Goal: Browse casually

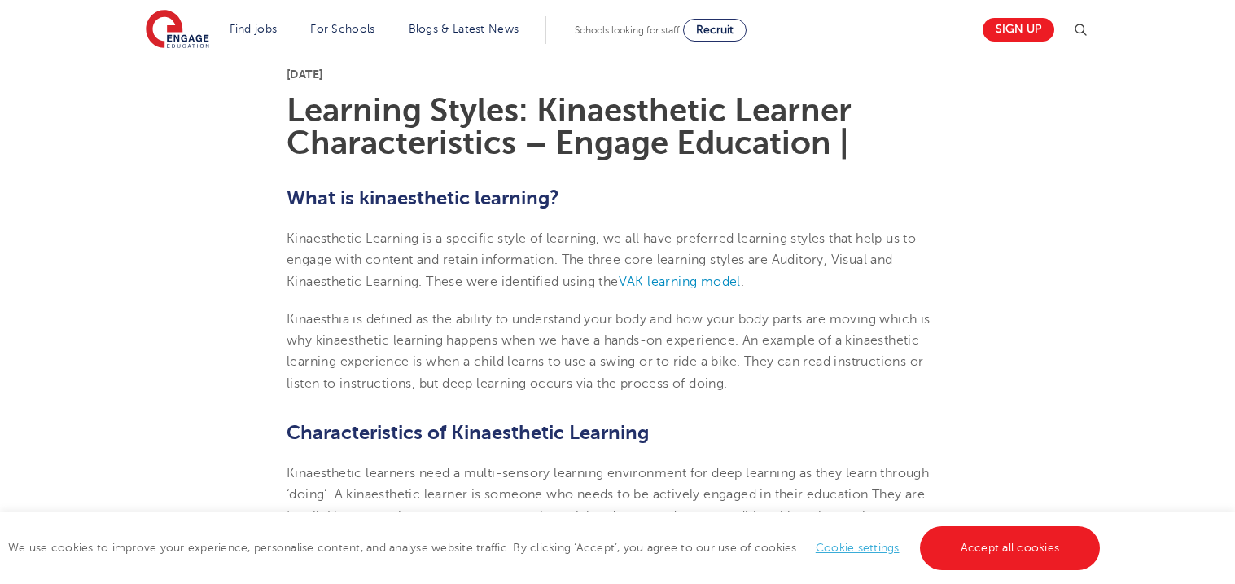
scroll to position [429, 0]
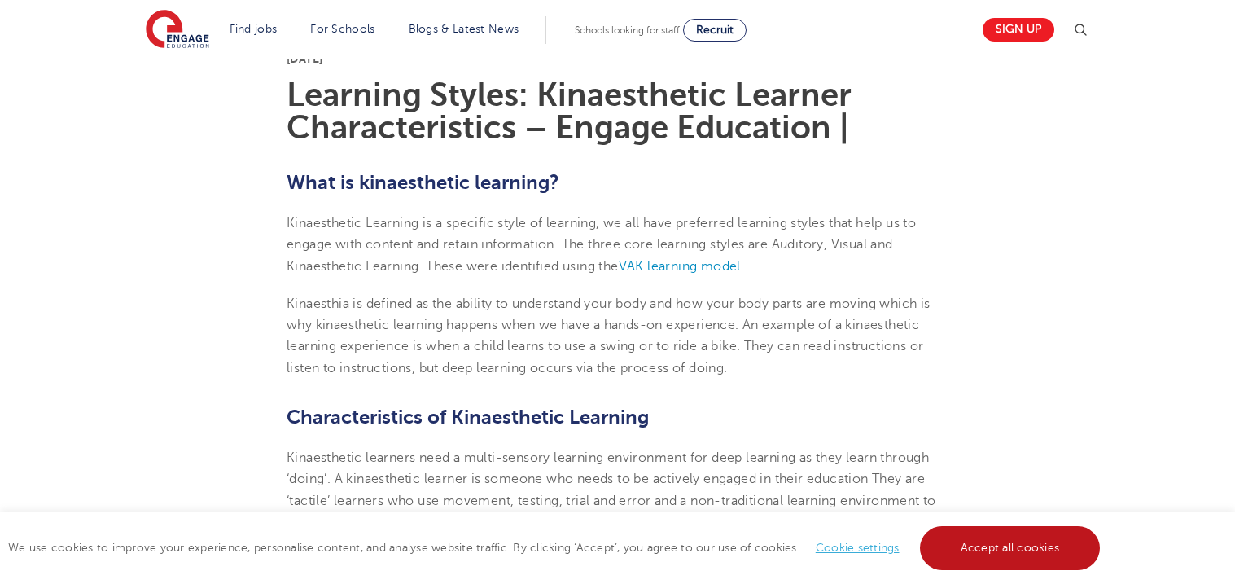
click at [966, 527] on link "Accept all cookies" at bounding box center [1010, 548] width 181 height 44
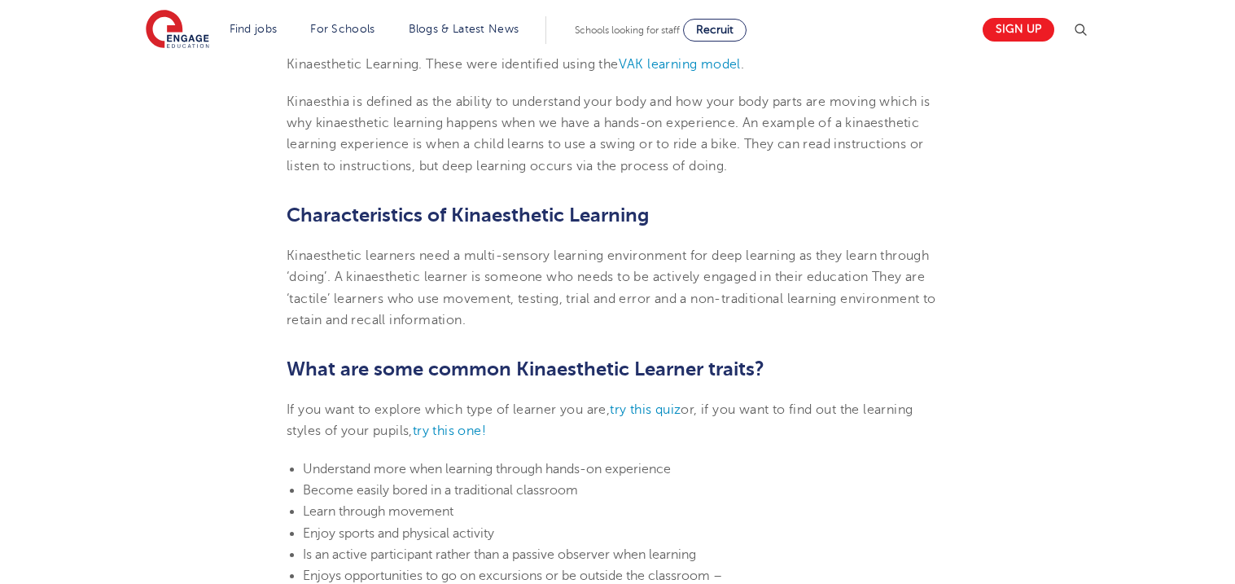
scroll to position [0, 0]
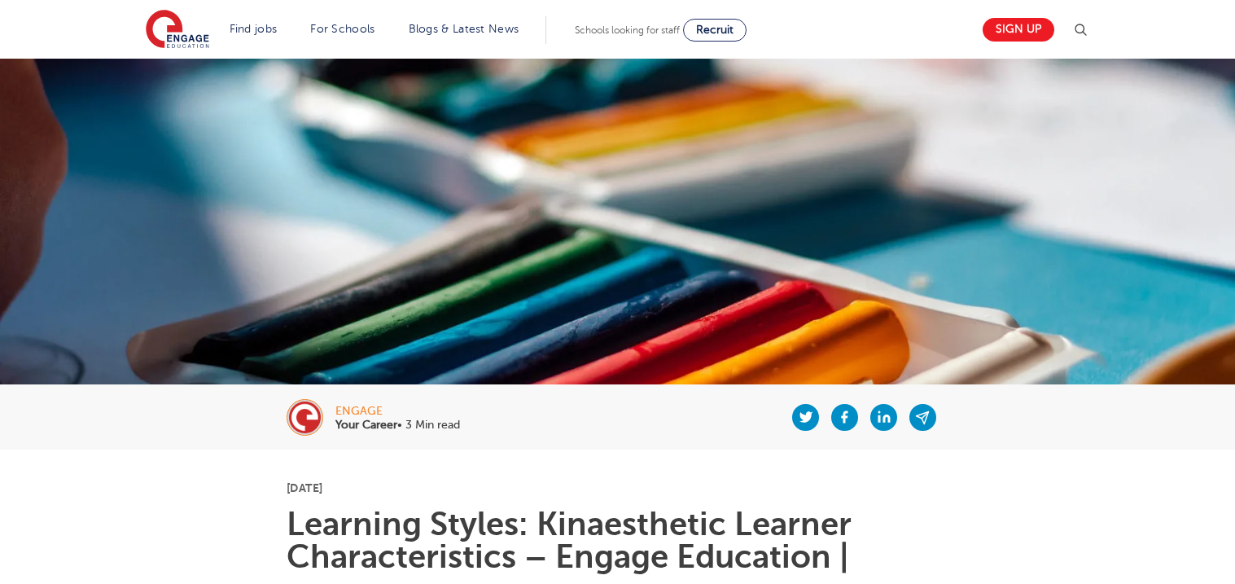
click at [112, 50] on header "Find jobs All vacancies We have one of the UK's largest database. and with hund…" at bounding box center [617, 29] width 1235 height 59
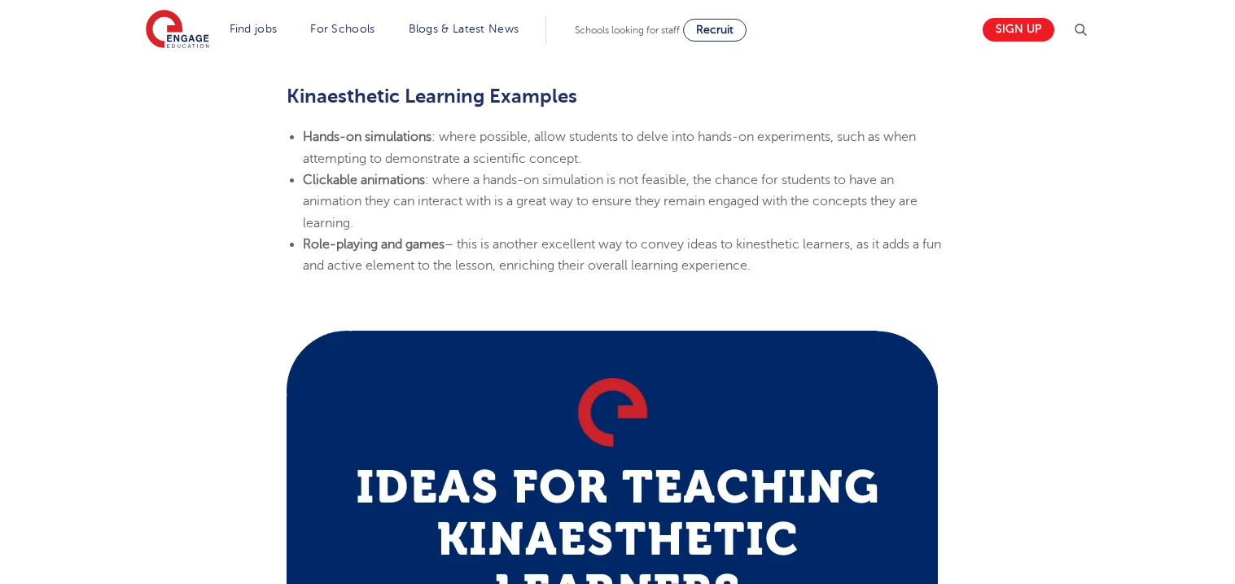
scroll to position [1977, 0]
